Goal: Task Accomplishment & Management: Use online tool/utility

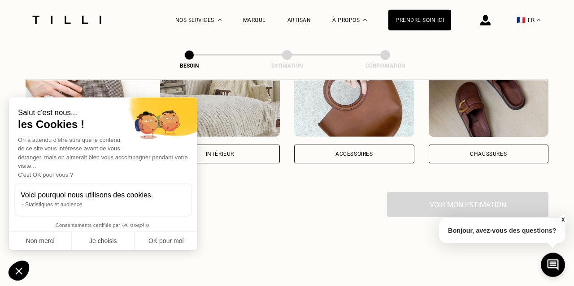
scroll to position [186, 0]
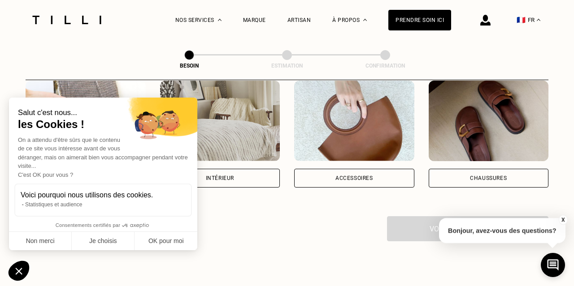
click at [360, 129] on img at bounding box center [354, 121] width 120 height 81
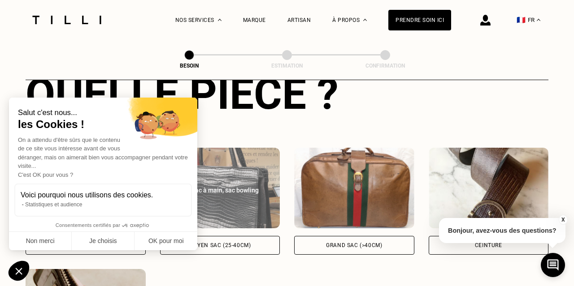
scroll to position [386, 0]
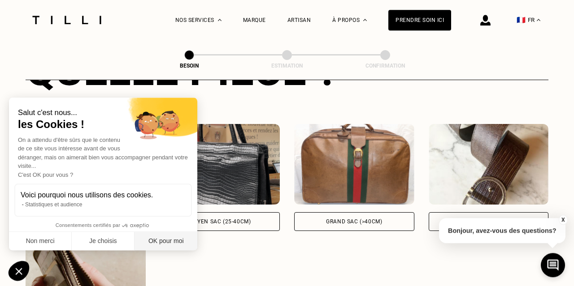
click at [156, 241] on button "OK pour moi" at bounding box center [165, 241] width 63 height 19
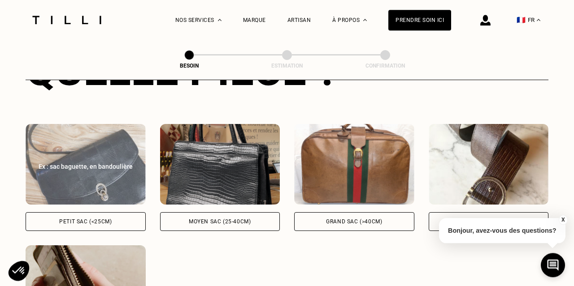
click at [97, 166] on img at bounding box center [86, 164] width 120 height 81
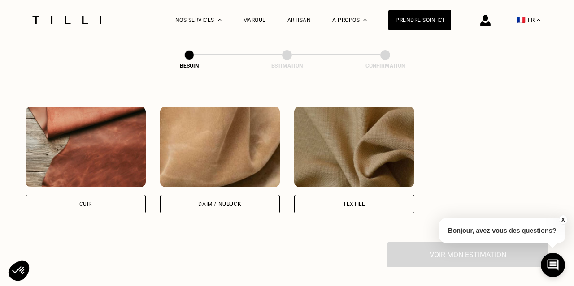
scroll to position [799, 0]
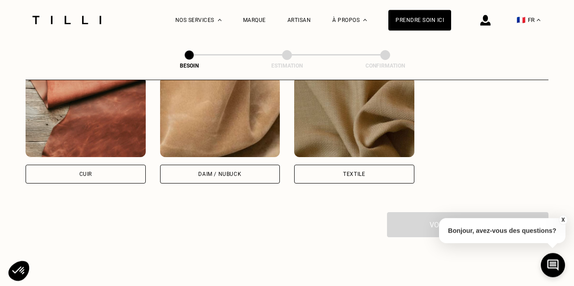
click at [85, 172] on div "Cuir" at bounding box center [85, 174] width 13 height 5
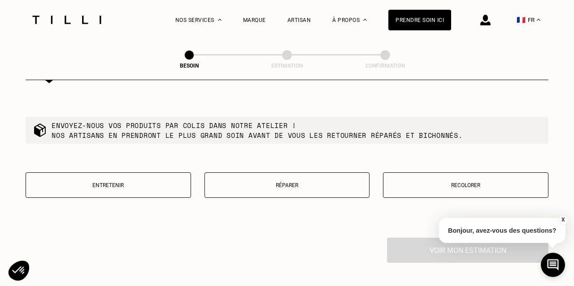
scroll to position [981, 0]
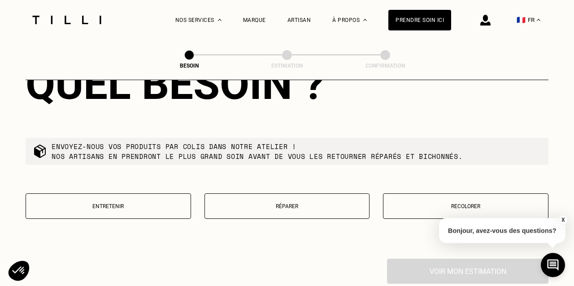
click at [232, 204] on button "Réparer" at bounding box center [286, 207] width 165 height 26
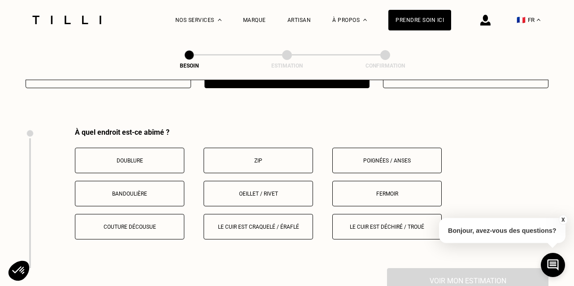
scroll to position [1158, 0]
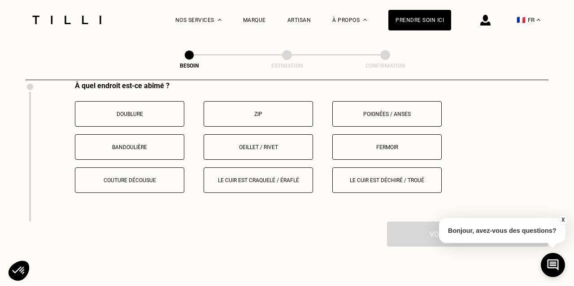
click at [273, 177] on p "Le cuir est craquelé / éraflé" at bounding box center [258, 180] width 100 height 6
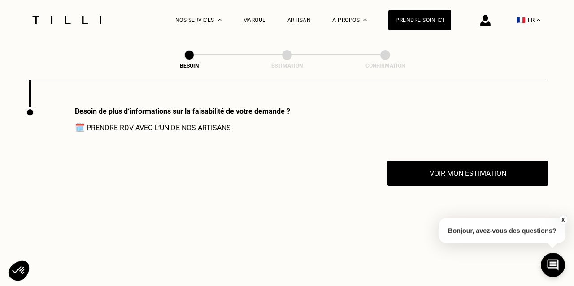
scroll to position [1274, 0]
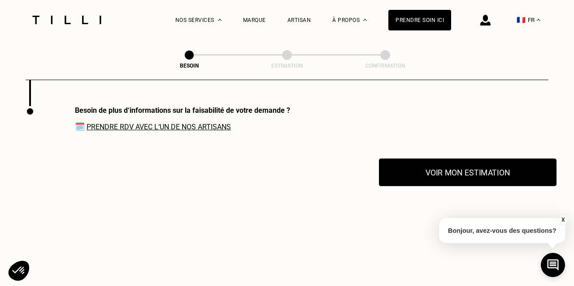
click at [387, 170] on button "Voir mon estimation" at bounding box center [467, 173] width 177 height 28
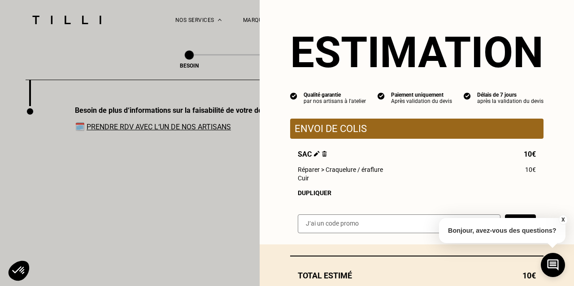
scroll to position [0, 0]
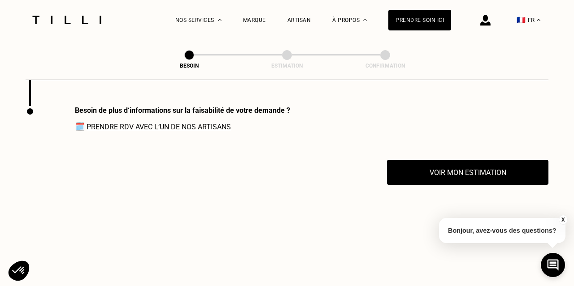
click at [536, 19] on button "🇫🇷 FR" at bounding box center [528, 20] width 33 height 40
click at [439, 59] on div "Besoin Estimation Confirmation" at bounding box center [287, 59] width 523 height 41
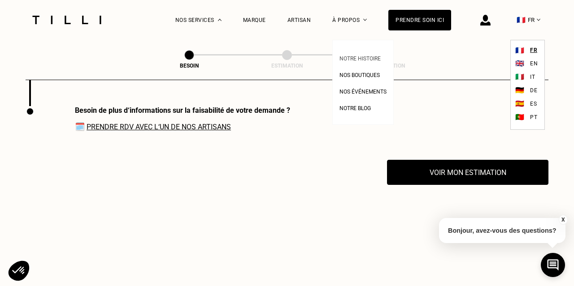
click at [352, 57] on span "Notre histoire" at bounding box center [359, 59] width 41 height 6
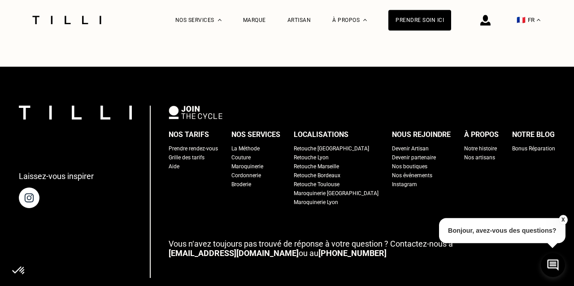
scroll to position [3231, 0]
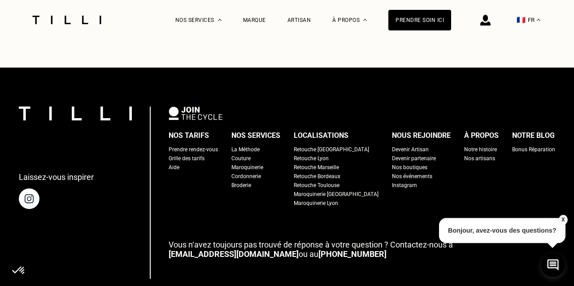
click at [234, 249] on div "Nos tarifs Prendre rendez-vous Grille des tarifs Aide Nos services La Méthode C…" at bounding box center [362, 213] width 386 height 213
drag, startPoint x: 234, startPoint y: 228, endPoint x: 182, endPoint y: 228, distance: 52.4
click at [182, 240] on p "Vous n‘avez toujours pas trouvé de réponse à votre question ? Contactez-nous à …" at bounding box center [362, 249] width 386 height 19
drag, startPoint x: 235, startPoint y: 228, endPoint x: 173, endPoint y: 224, distance: 62.0
click at [173, 224] on div "Laissez-vous inspirer Nos tarifs Prendre rendez-vous Grille des tarifs Aide Nos…" at bounding box center [287, 213] width 536 height 213
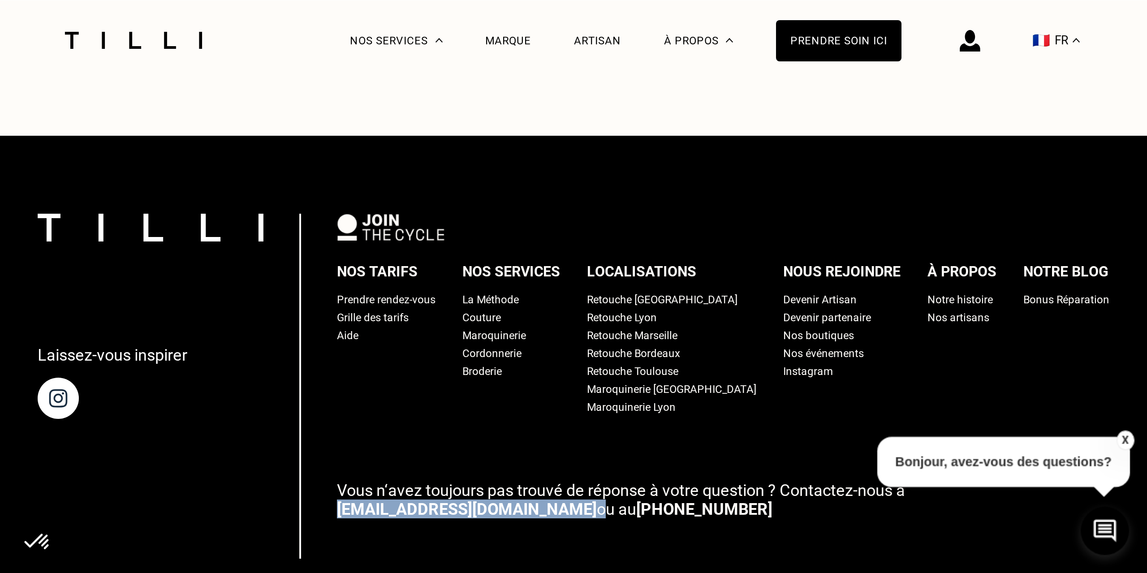
scroll to position [2824, 0]
